Goal: Find specific page/section: Find specific page/section

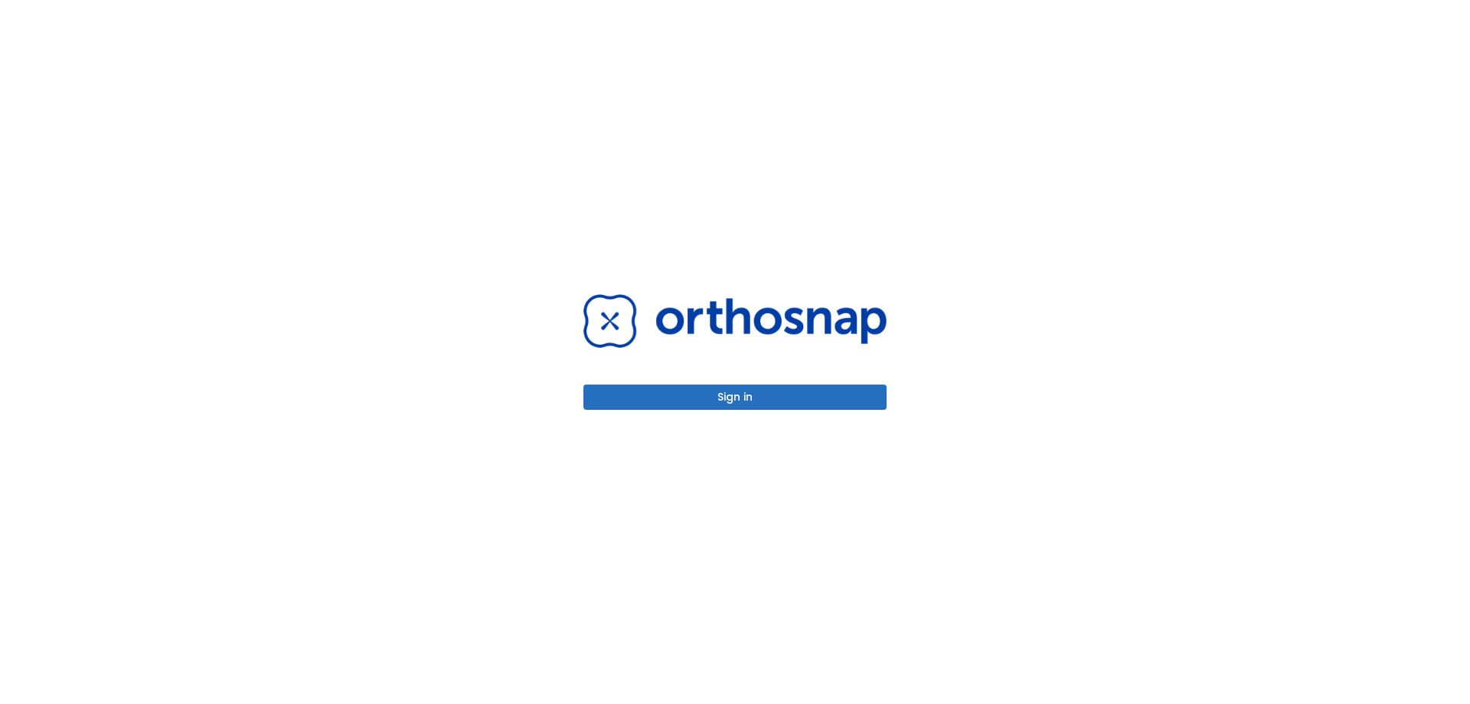
click at [777, 395] on button "Sign in" at bounding box center [734, 396] width 303 height 25
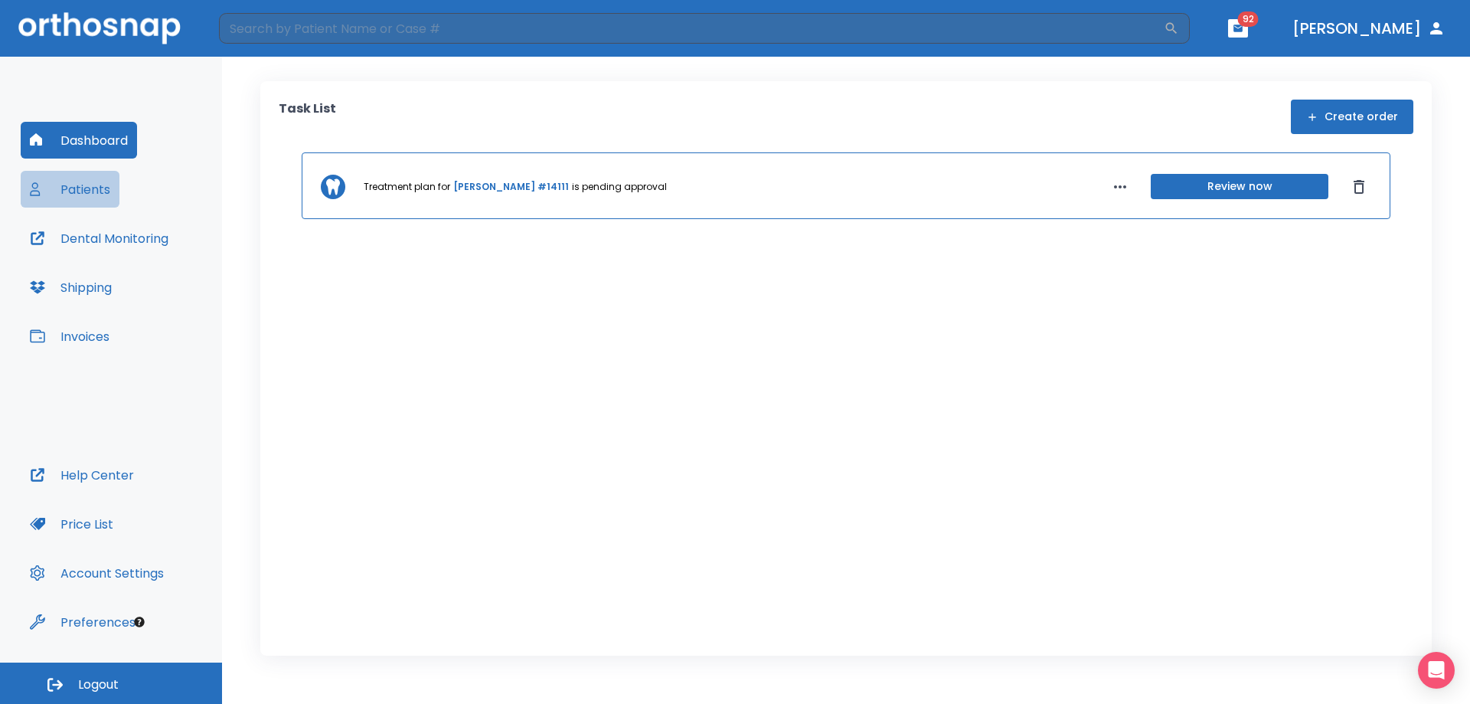
click at [97, 188] on button "Patients" at bounding box center [70, 189] width 99 height 37
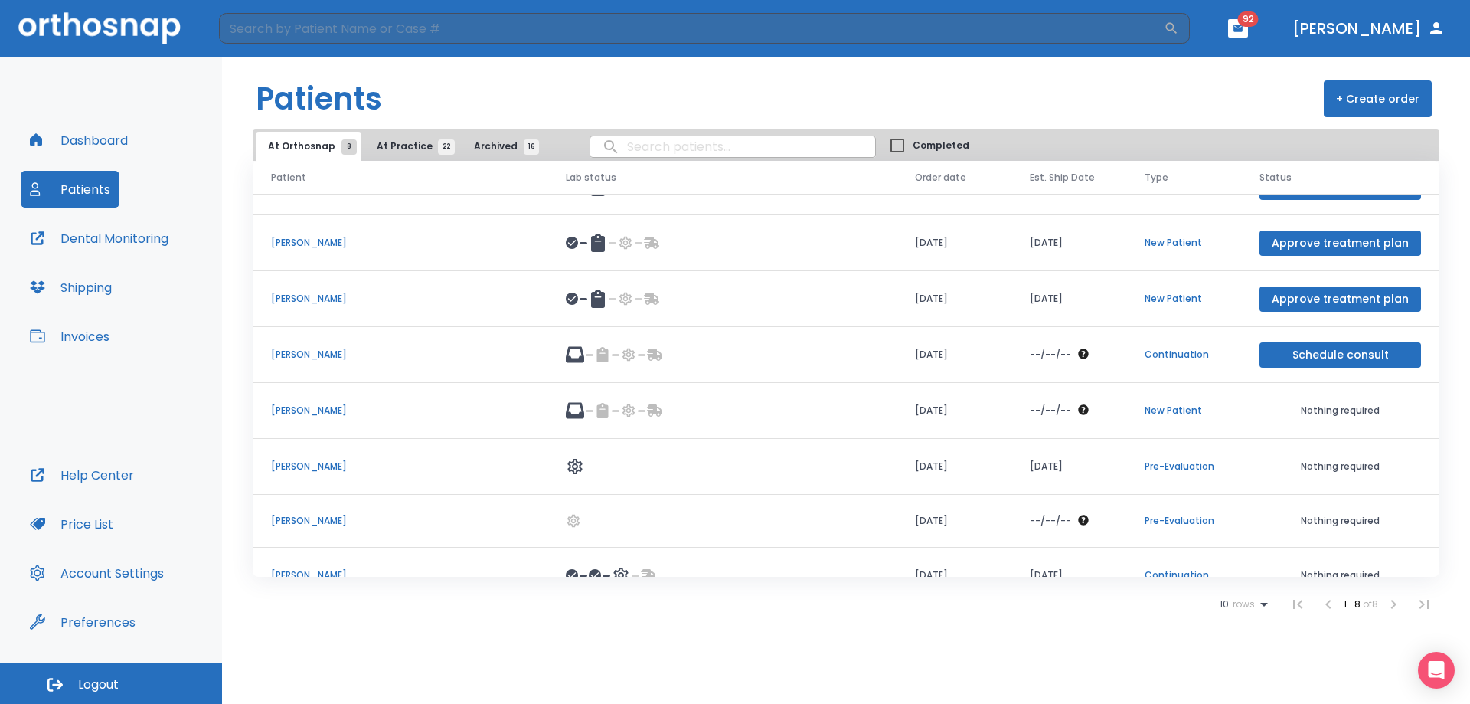
scroll to position [62, 0]
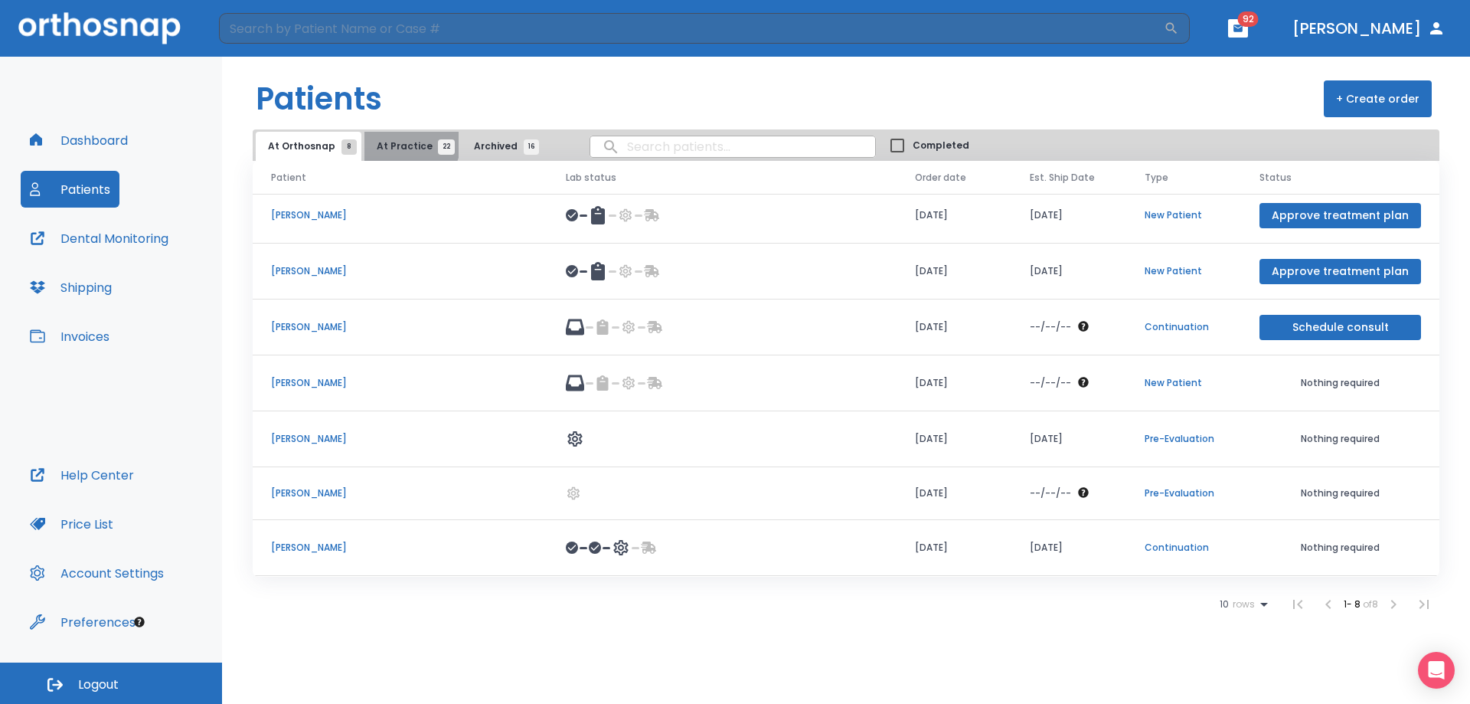
click at [405, 142] on span "At Practice 22" at bounding box center [412, 146] width 70 height 14
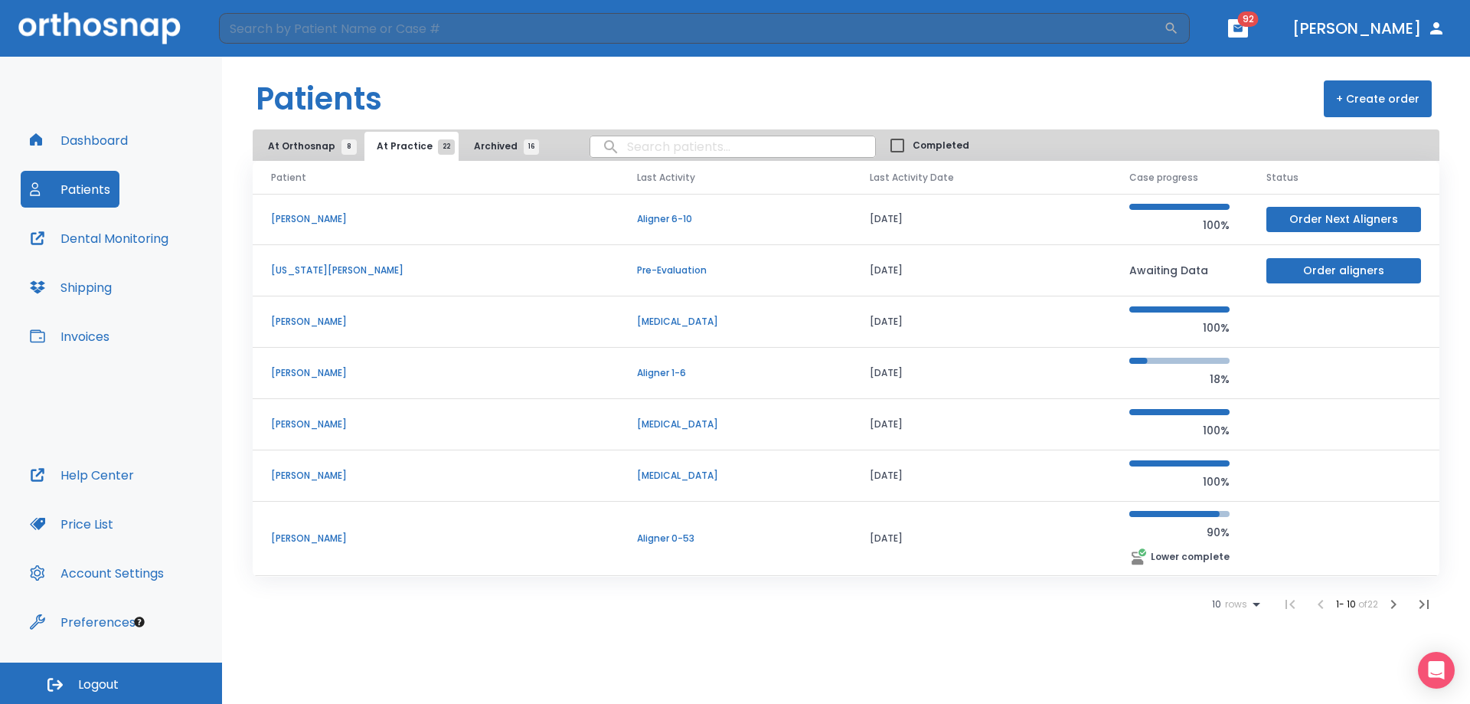
click at [634, 143] on input "search" at bounding box center [732, 147] width 285 height 30
type input "[PERSON_NAME]"
click at [93, 241] on button "Dental Monitoring" at bounding box center [99, 238] width 157 height 37
click at [635, 150] on input "[PERSON_NAME]" at bounding box center [732, 147] width 285 height 30
drag, startPoint x: 657, startPoint y: 148, endPoint x: 544, endPoint y: 127, distance: 115.2
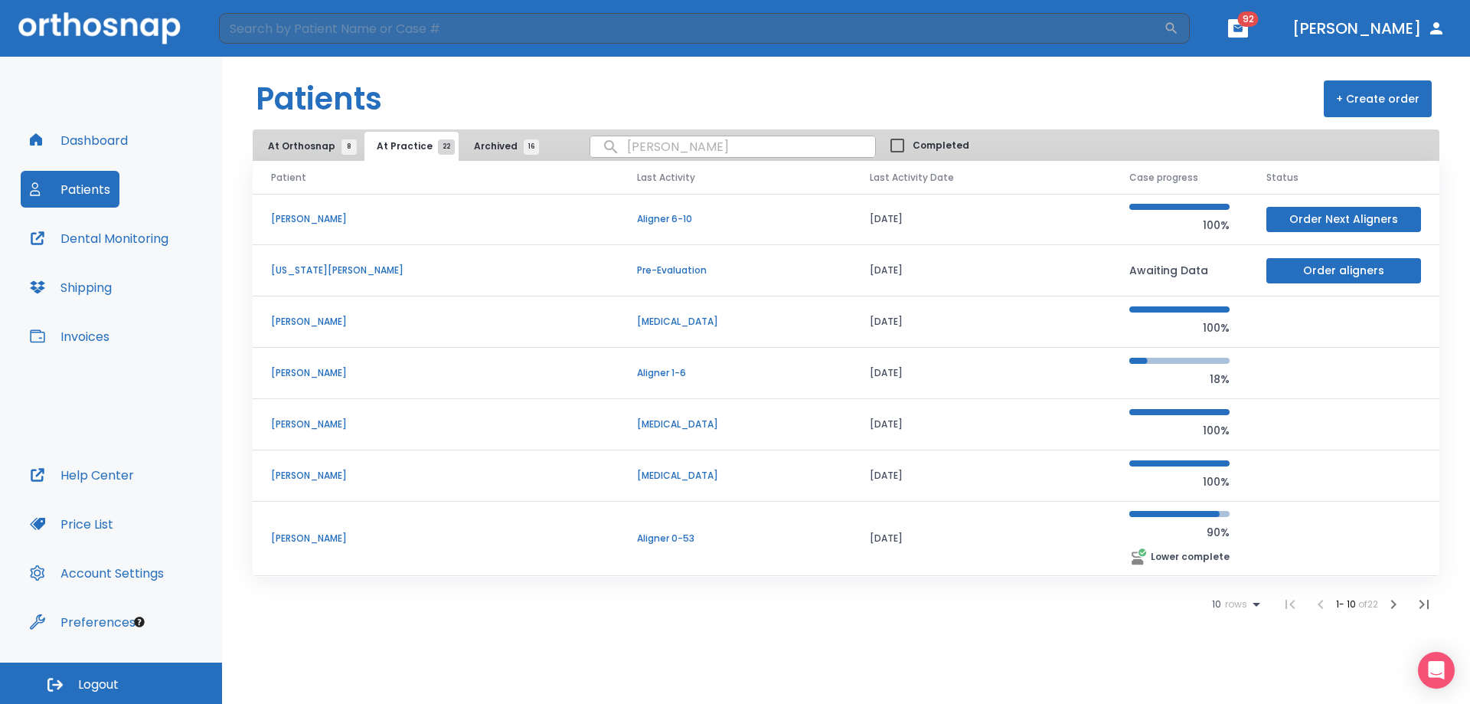
click at [554, 129] on div "Patients + Create order At Orthosnap 8 At Practice 22 Archived 16 [PERSON_NAME]…" at bounding box center [846, 380] width 1248 height 647
click at [475, 144] on span "Archived 16" at bounding box center [502, 146] width 57 height 14
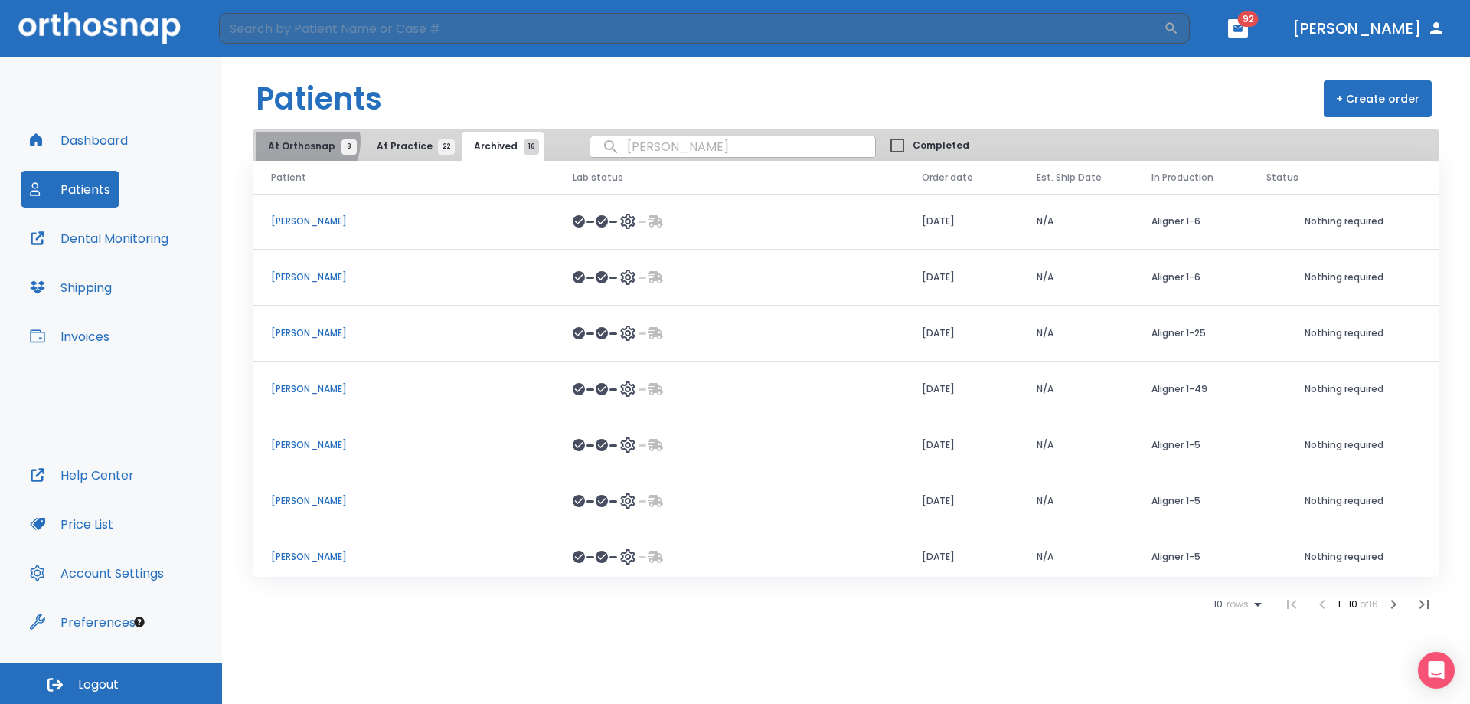
click at [303, 140] on span "At Orthosnap 8" at bounding box center [308, 146] width 81 height 14
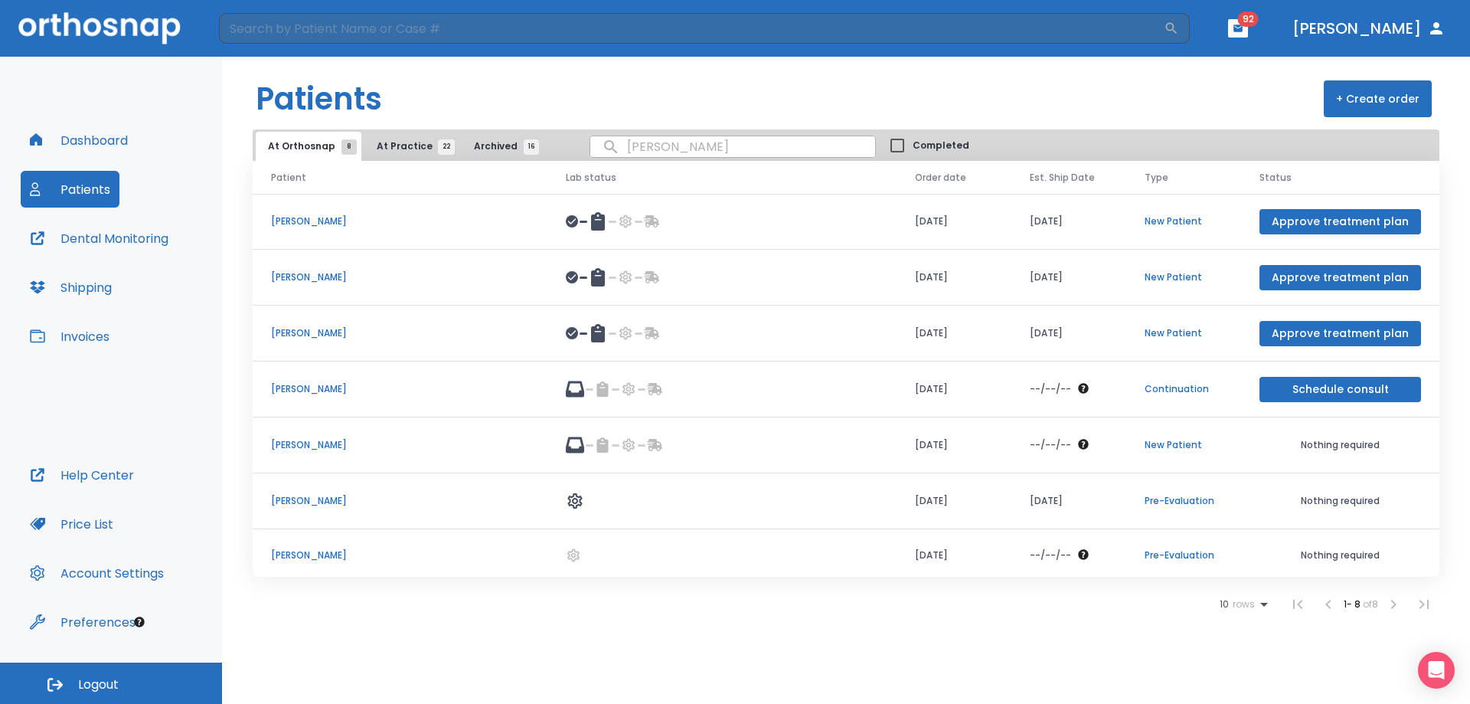
scroll to position [62, 0]
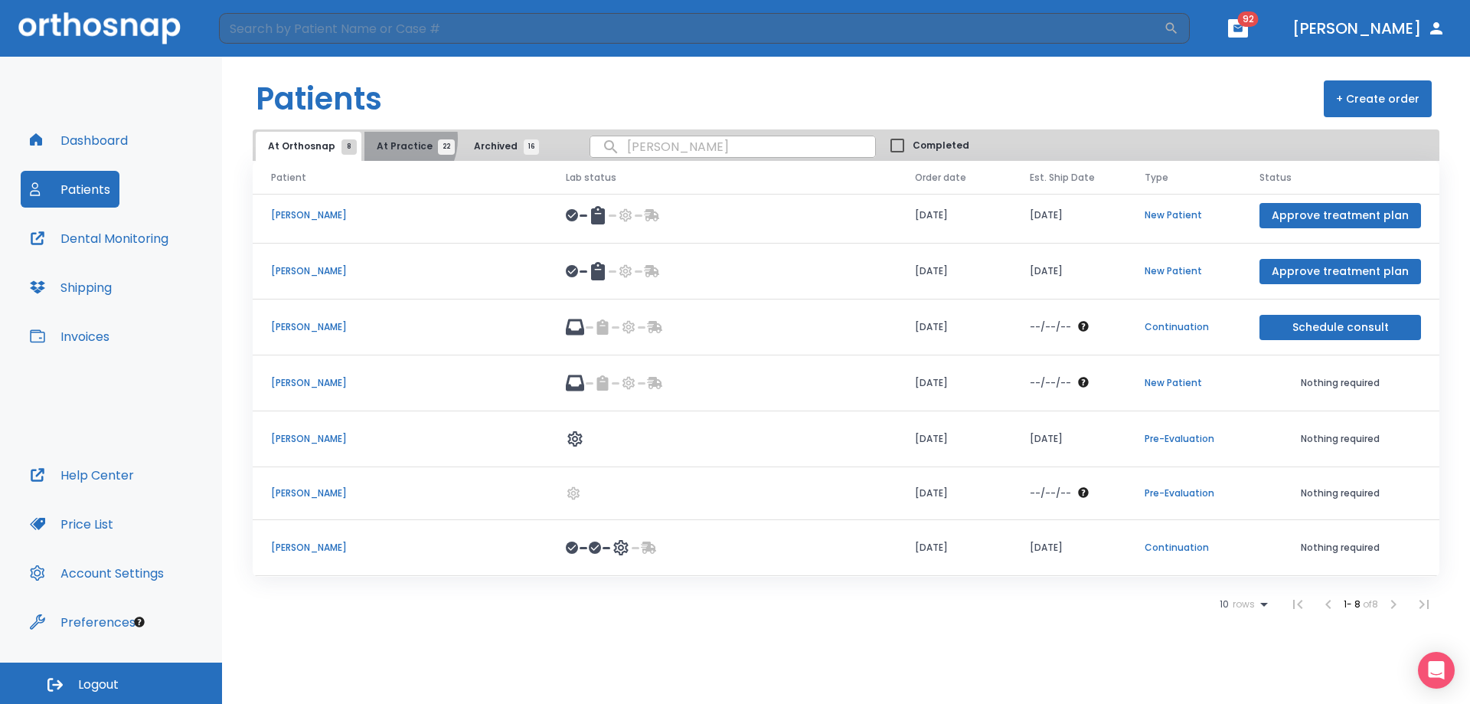
click at [385, 141] on button "At Practice 22" at bounding box center [411, 146] width 94 height 29
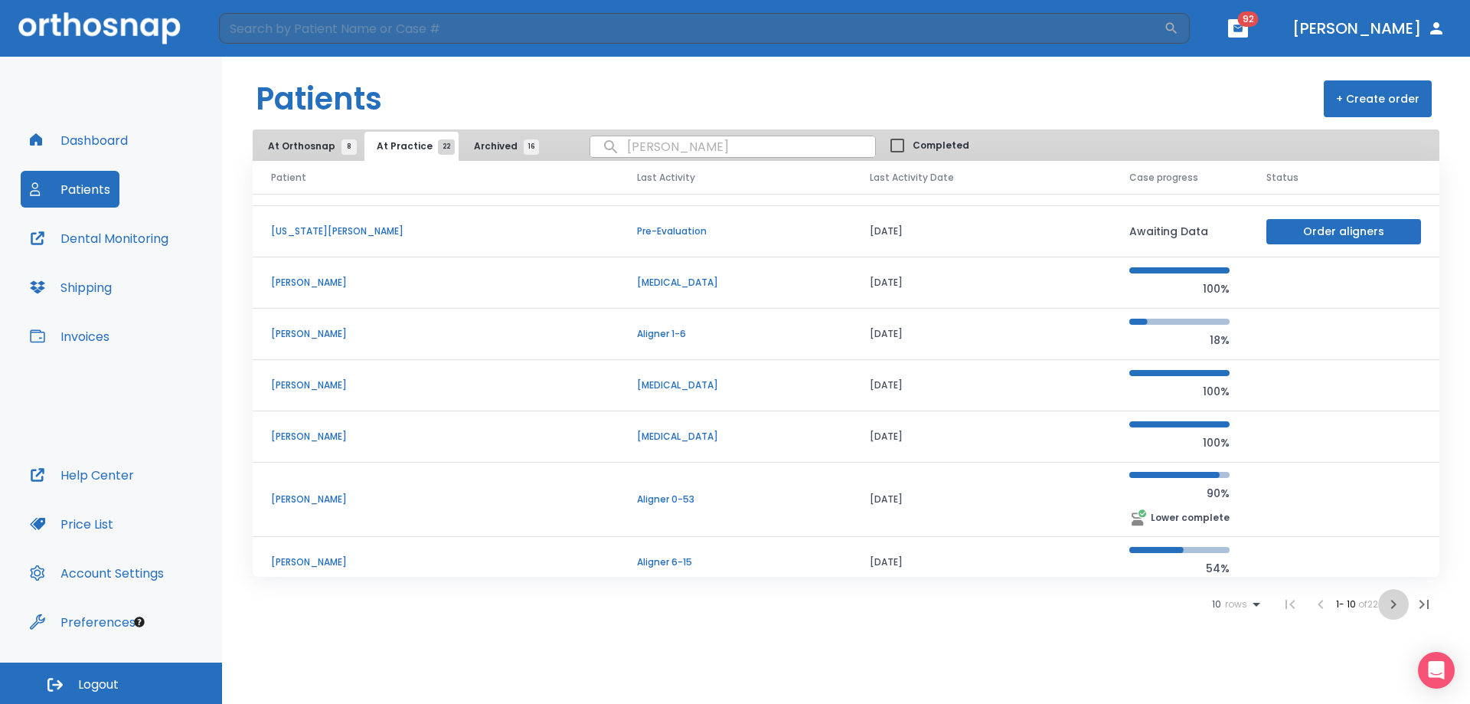
click at [1387, 605] on icon "button" at bounding box center [1393, 604] width 18 height 18
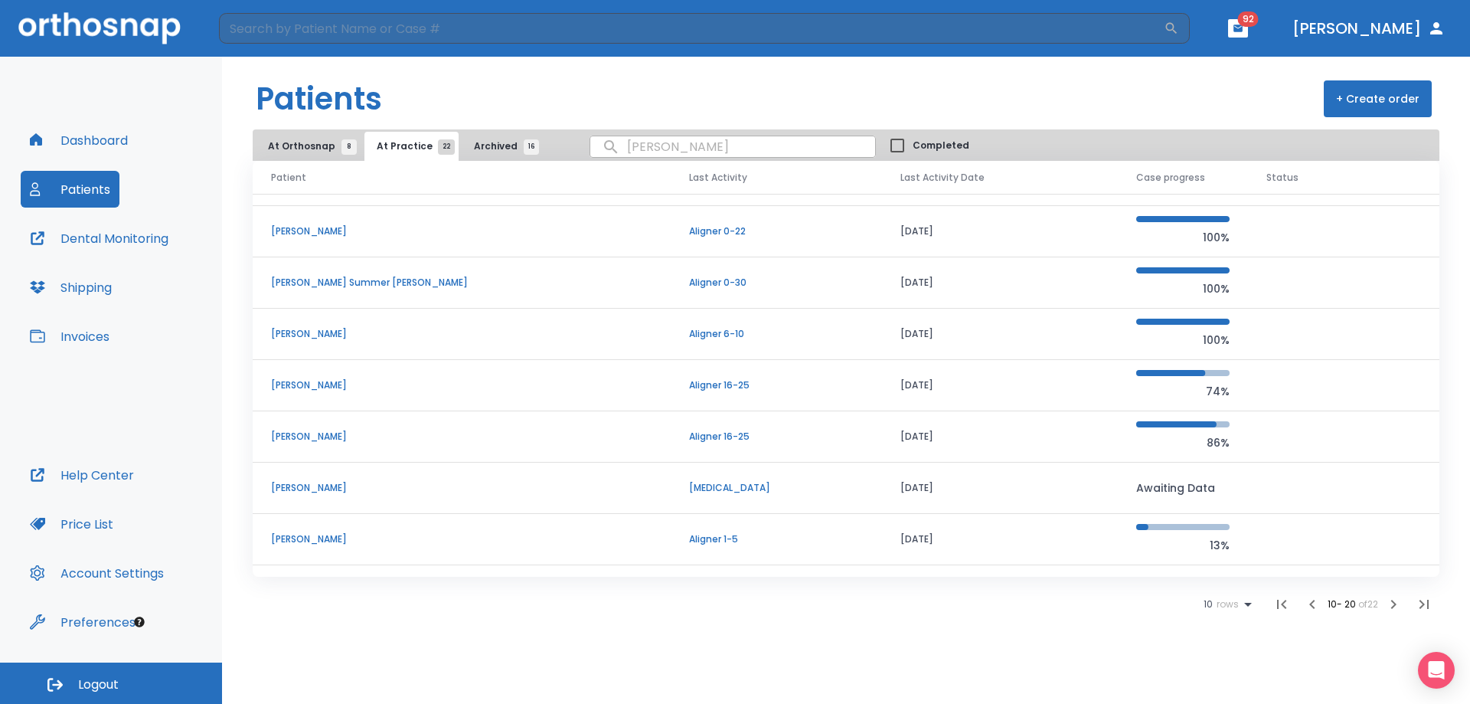
click at [1243, 598] on icon at bounding box center [1248, 604] width 18 height 18
click at [1216, 672] on p "100" at bounding box center [1221, 666] width 15 height 14
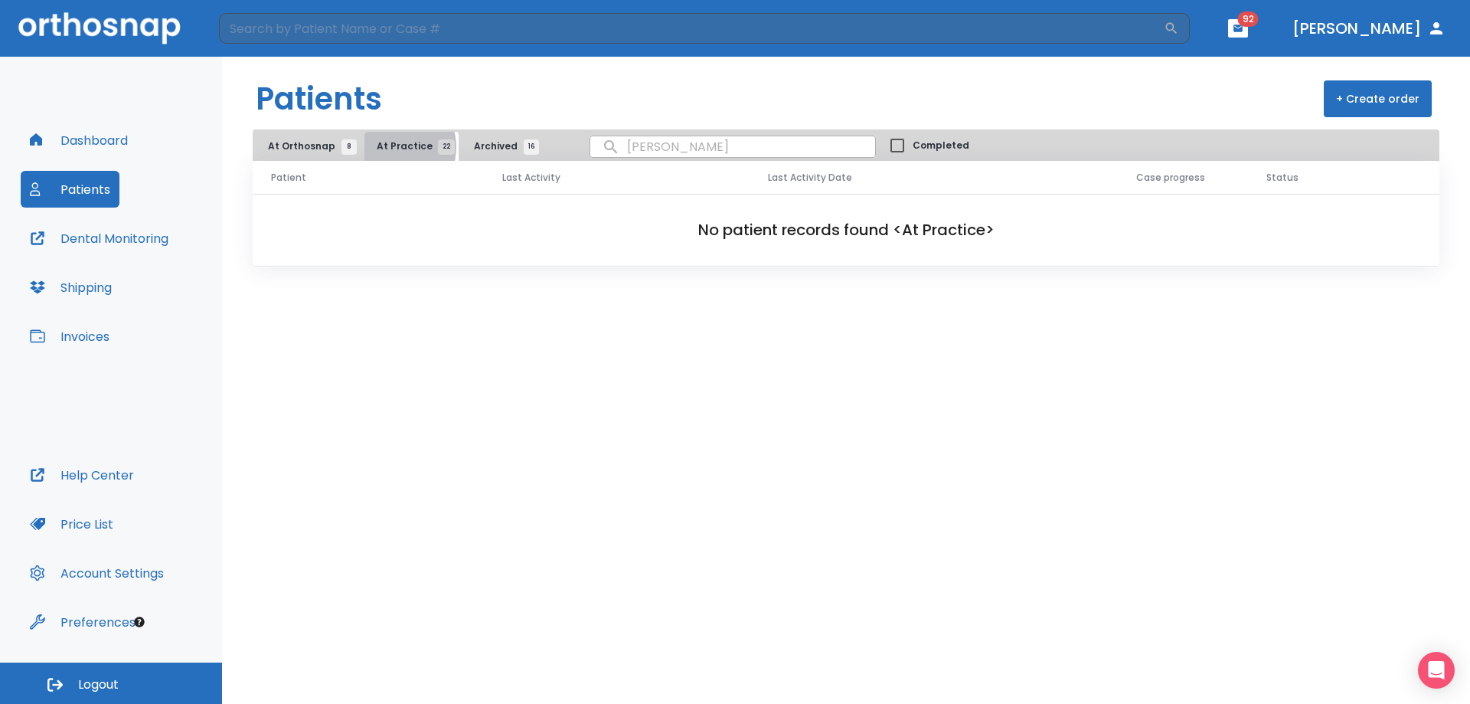
click at [390, 146] on span "At Practice 22" at bounding box center [412, 146] width 70 height 14
click at [474, 149] on span "Archived 16" at bounding box center [502, 146] width 57 height 14
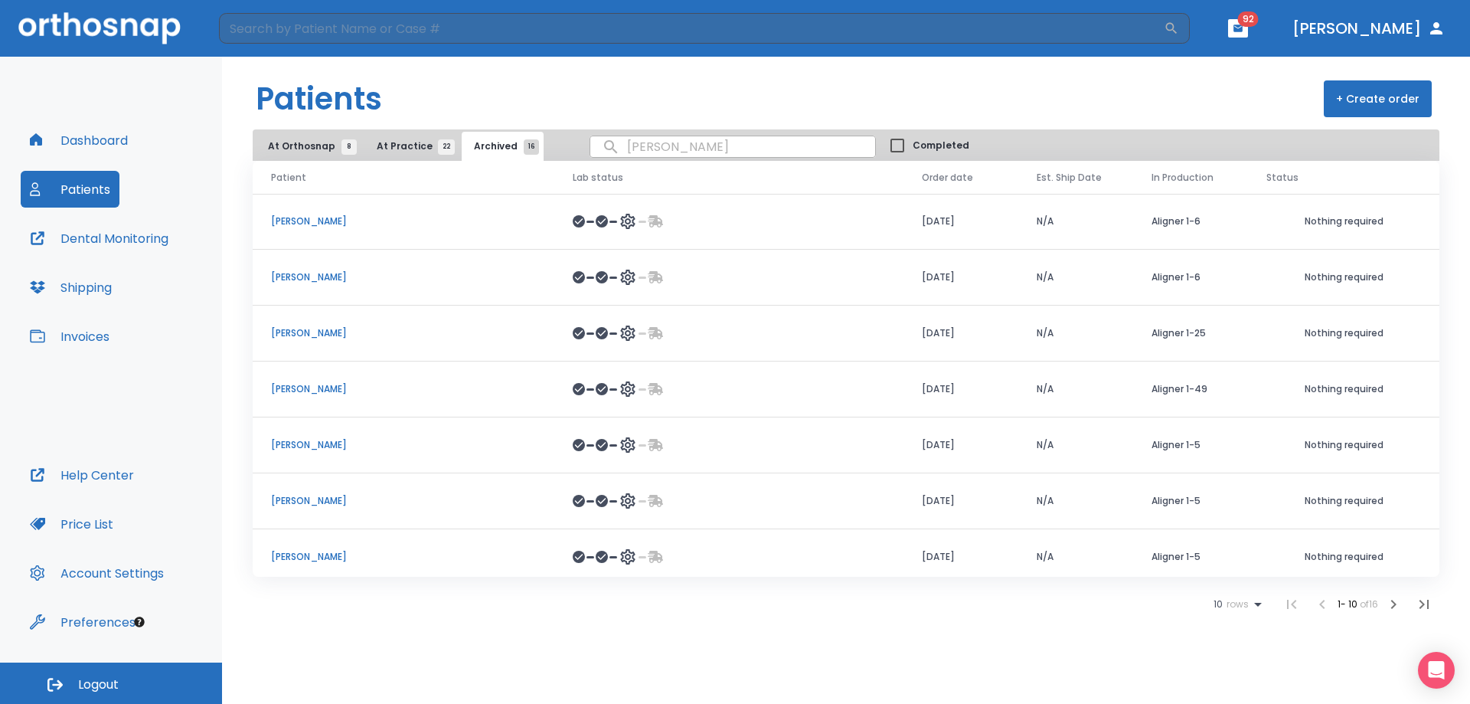
click at [387, 142] on span "At Practice 22" at bounding box center [412, 146] width 70 height 14
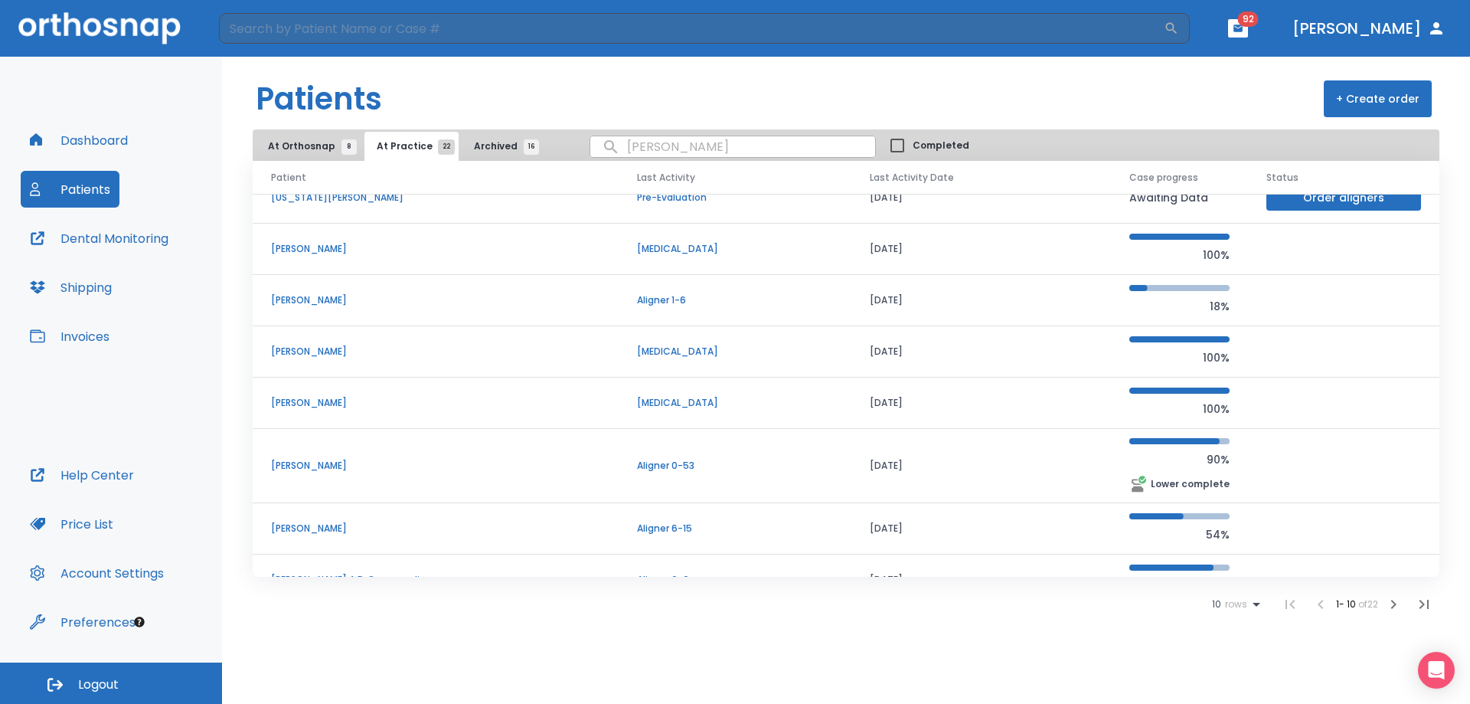
scroll to position [154, 0]
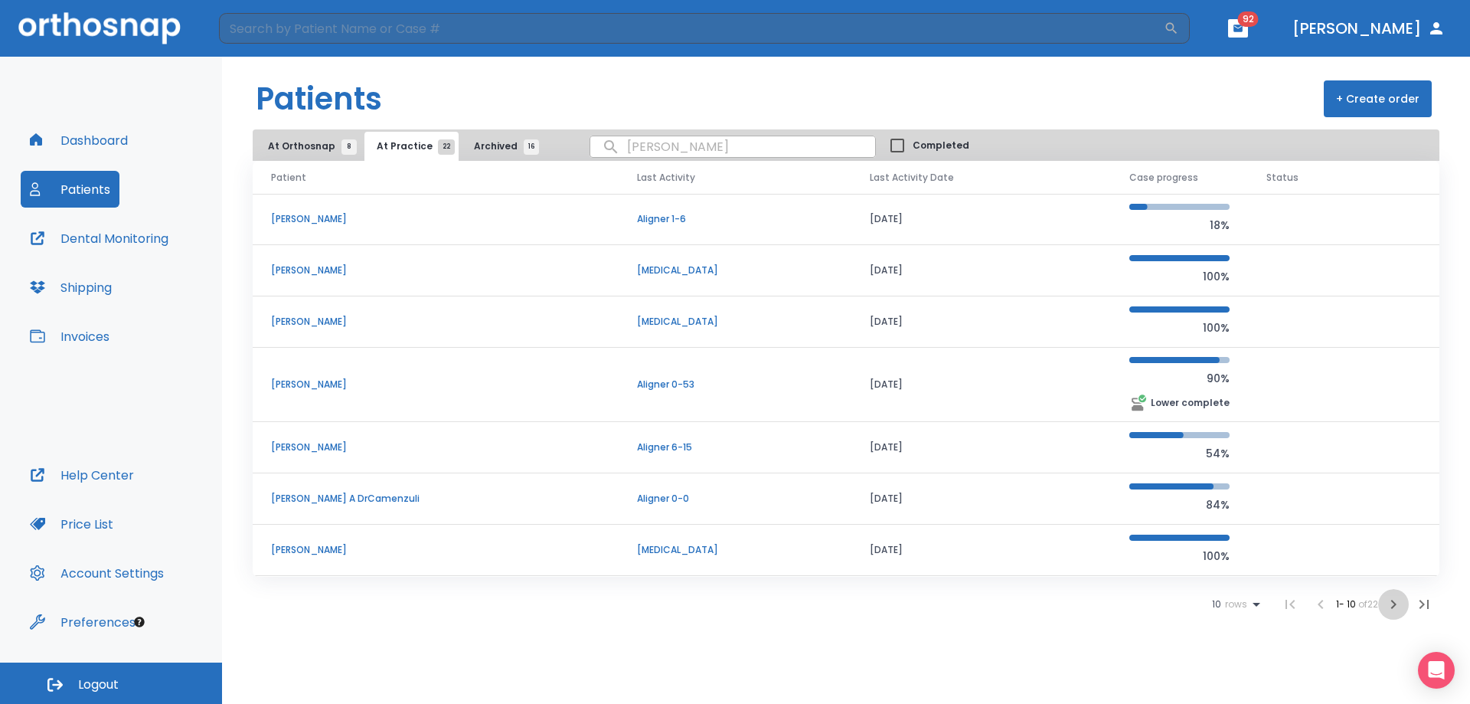
click at [1391, 604] on icon "button" at bounding box center [1393, 604] width 18 height 18
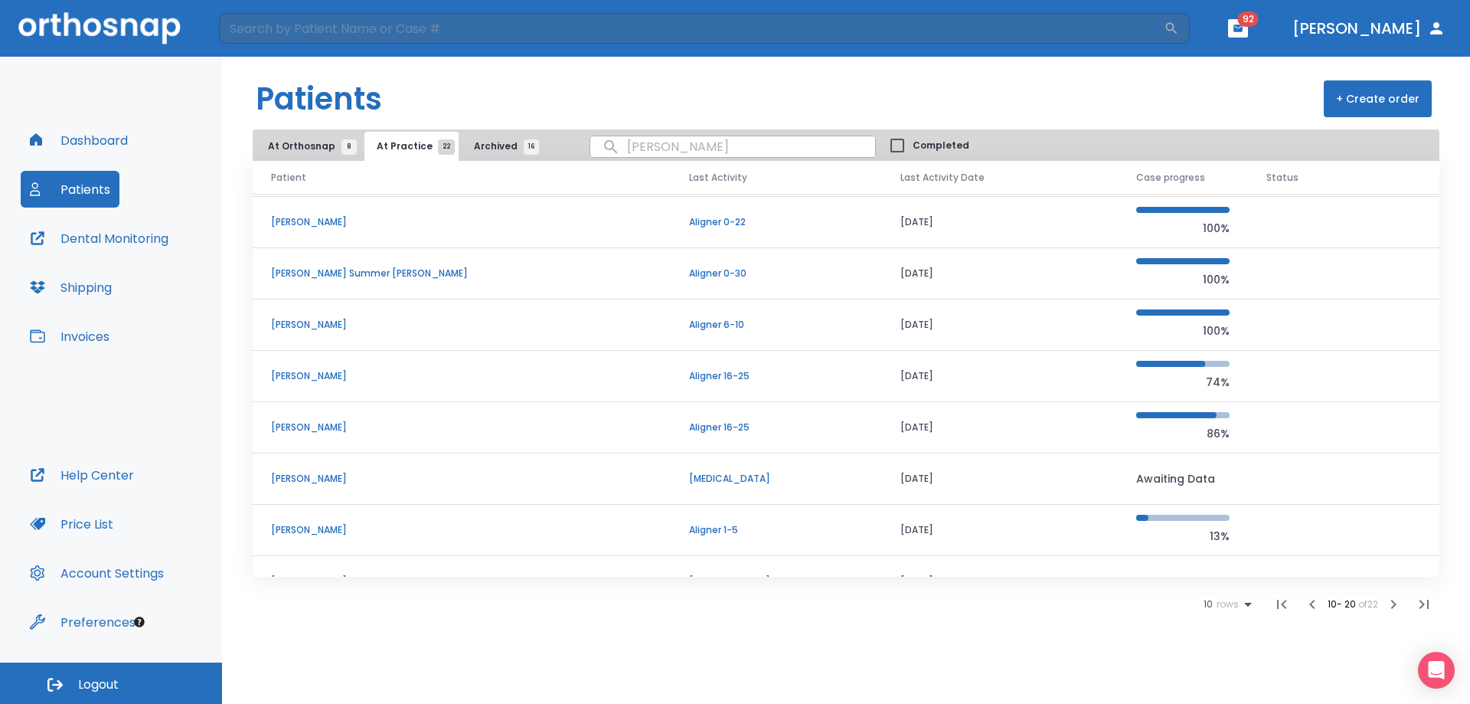
scroll to position [131, 0]
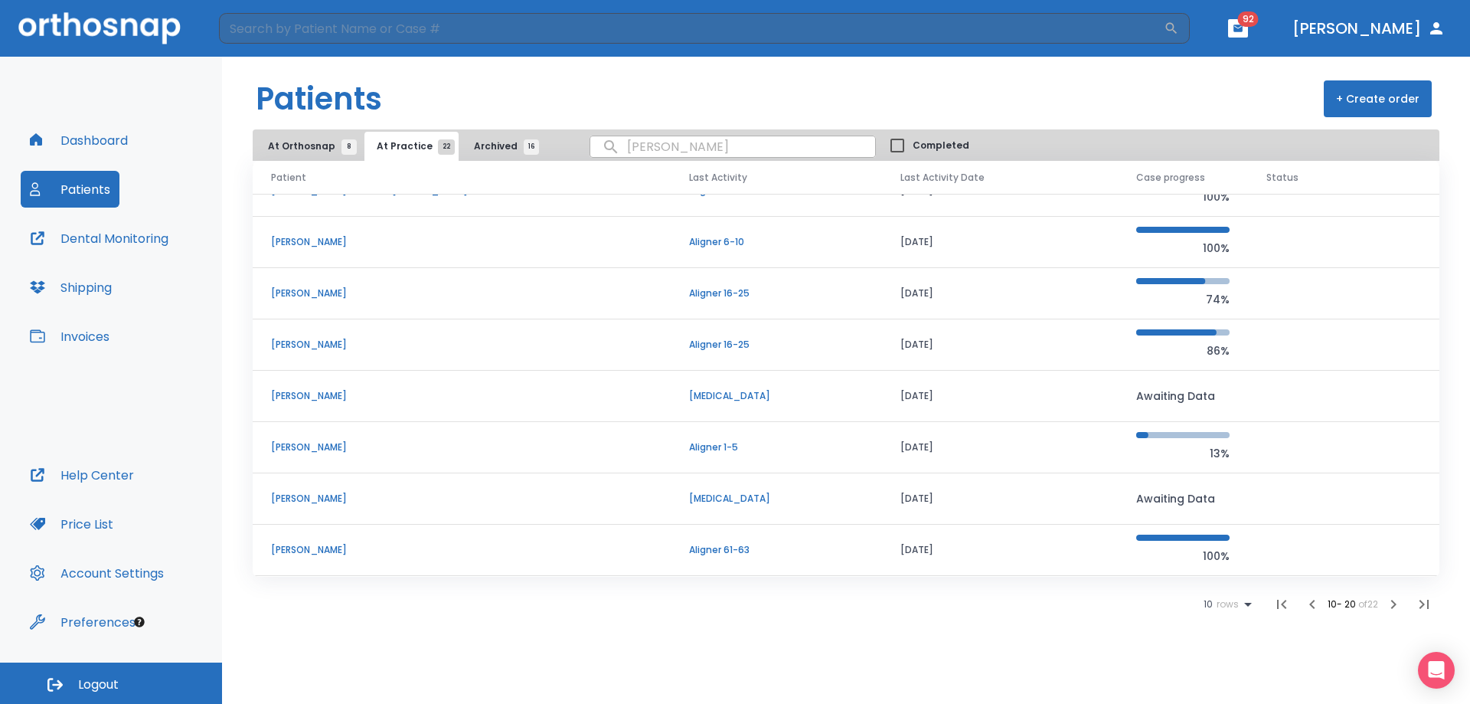
click at [1401, 609] on icon "button" at bounding box center [1393, 604] width 18 height 18
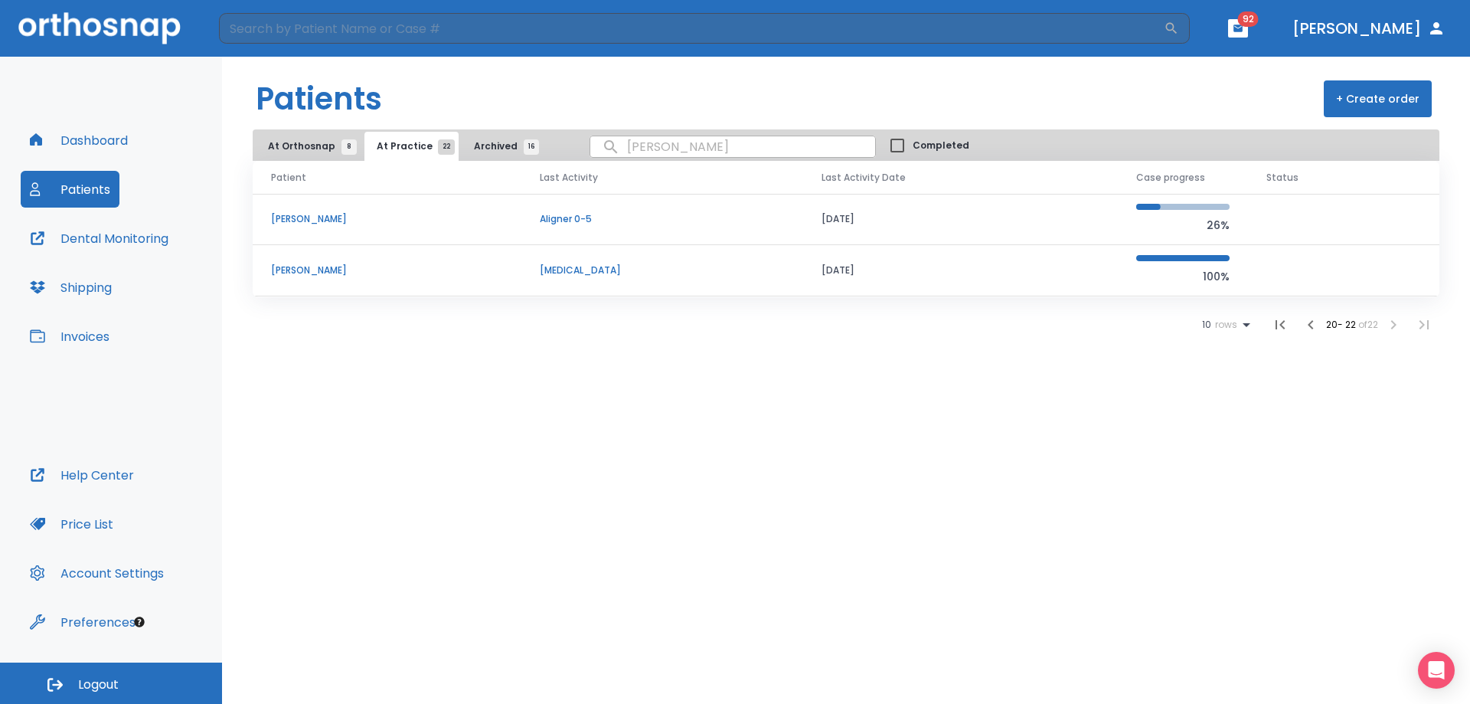
click at [330, 214] on p "[PERSON_NAME]" at bounding box center [387, 219] width 232 height 14
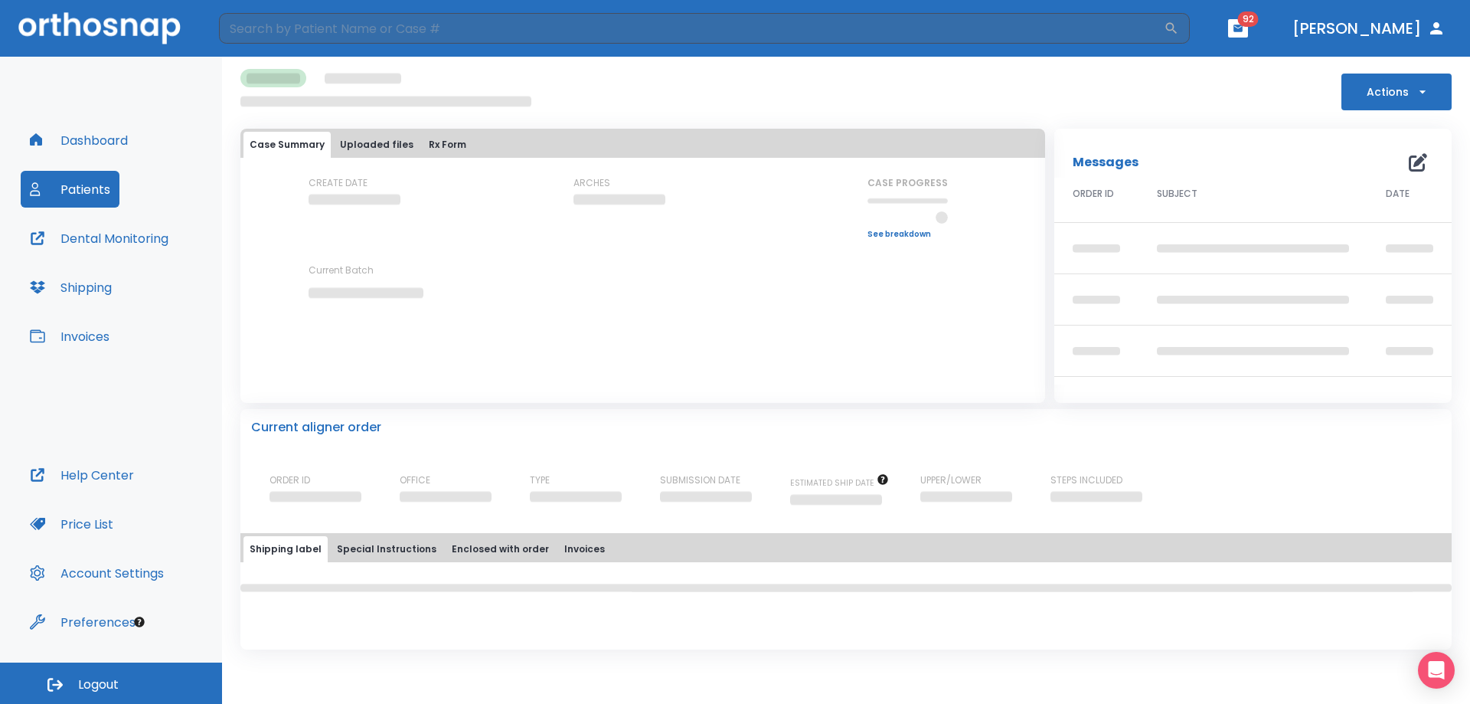
scroll to position [85, 0]
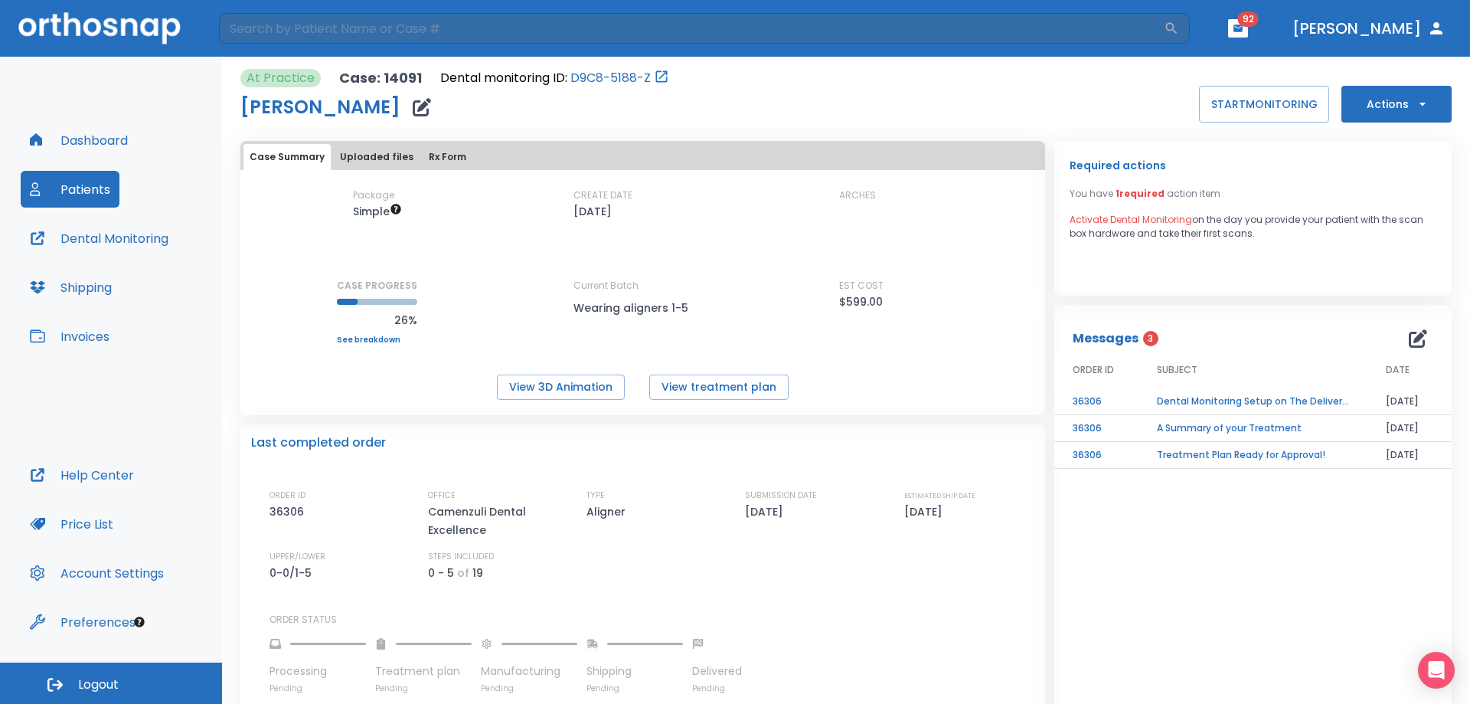
drag, startPoint x: 1444, startPoint y: 187, endPoint x: 1469, endPoint y: 234, distance: 53.8
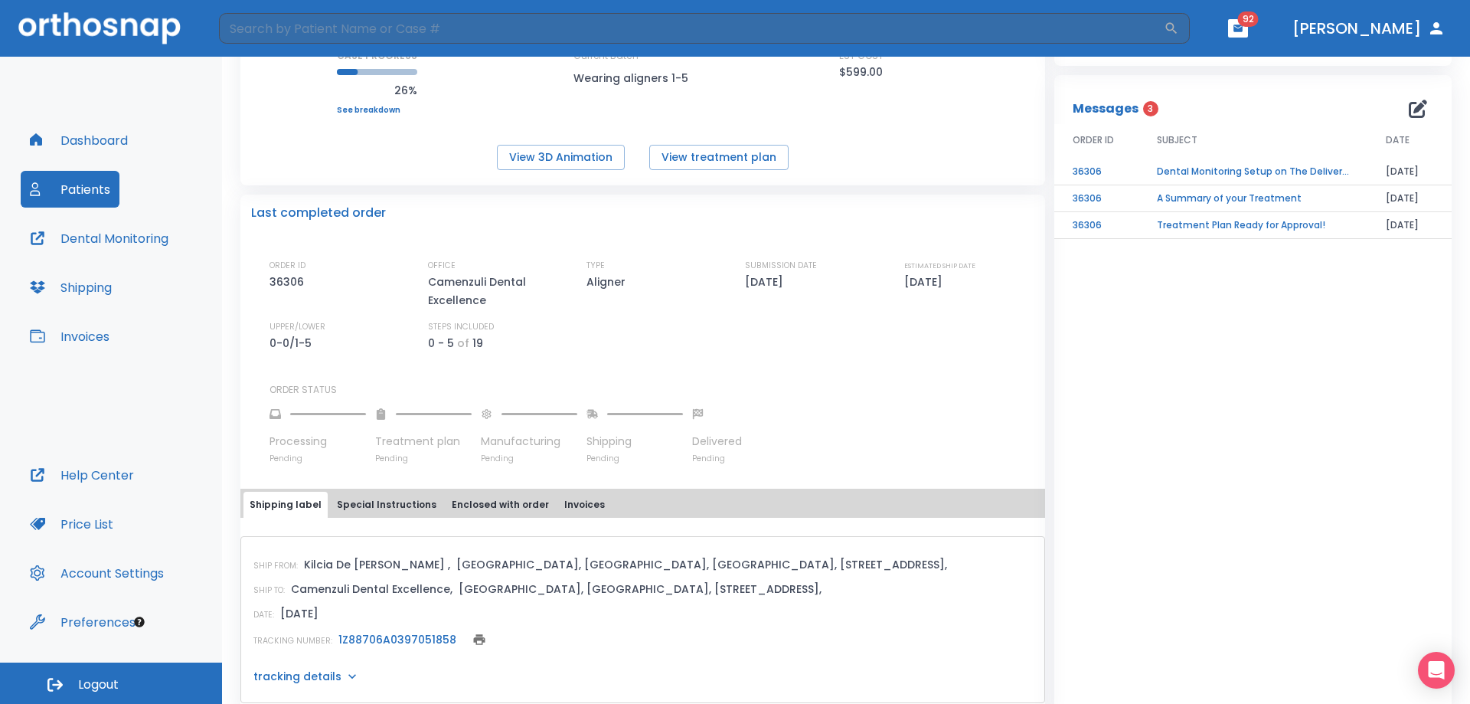
scroll to position [255, 0]
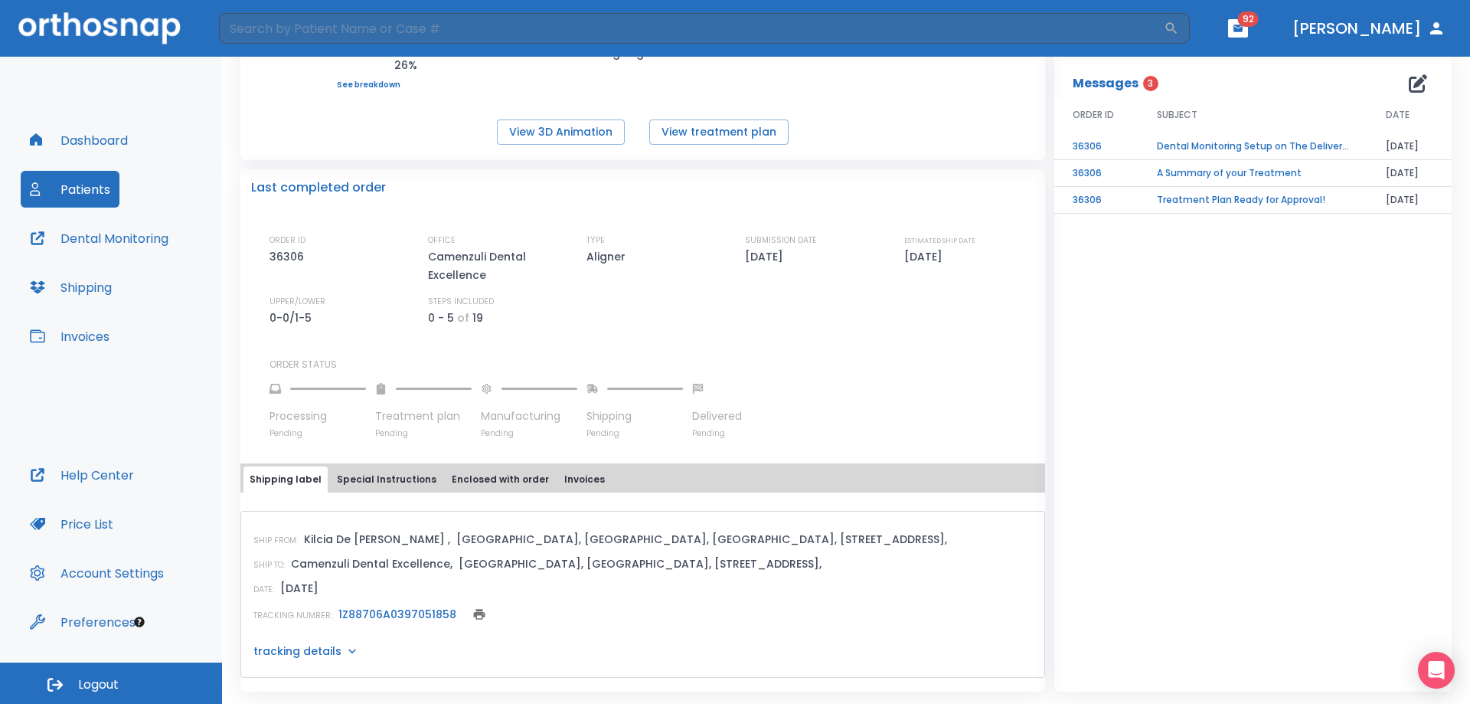
click at [364, 615] on link "1Z88706A0397051858" at bounding box center [397, 613] width 118 height 15
